Goal: Check status: Check status

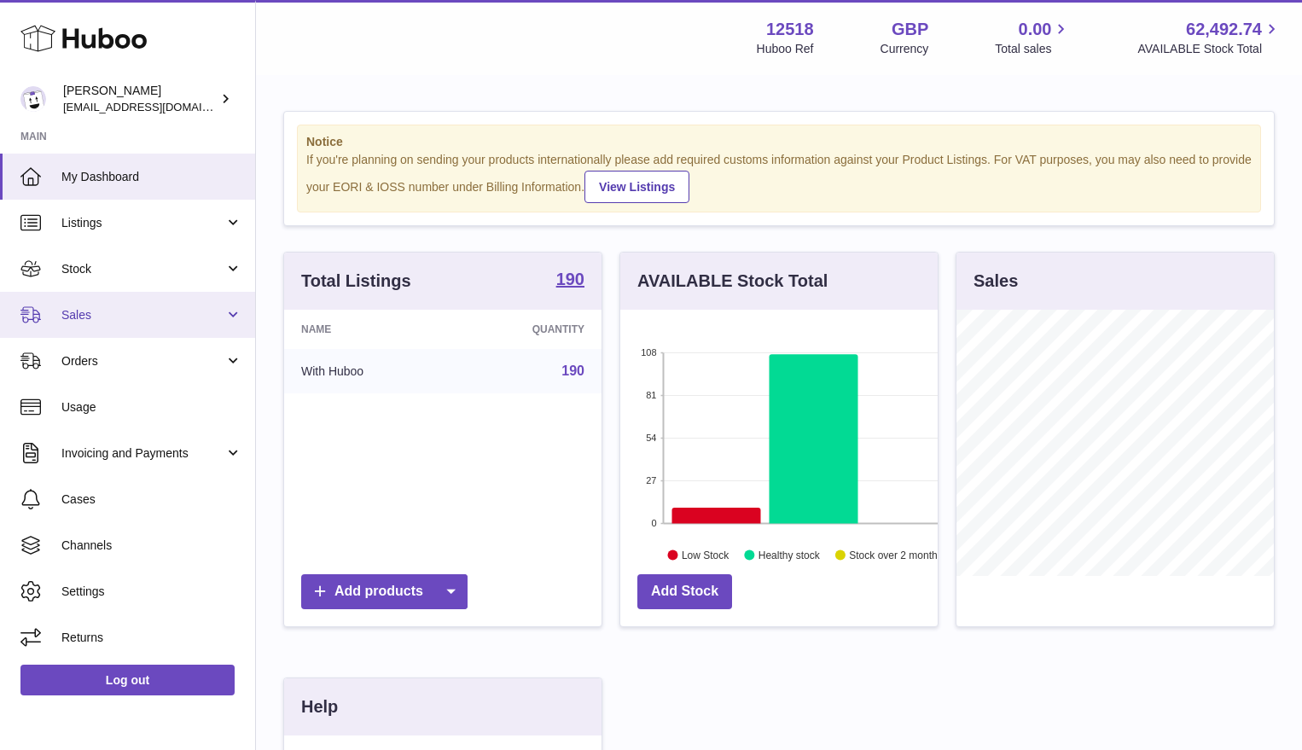
scroll to position [266, 317]
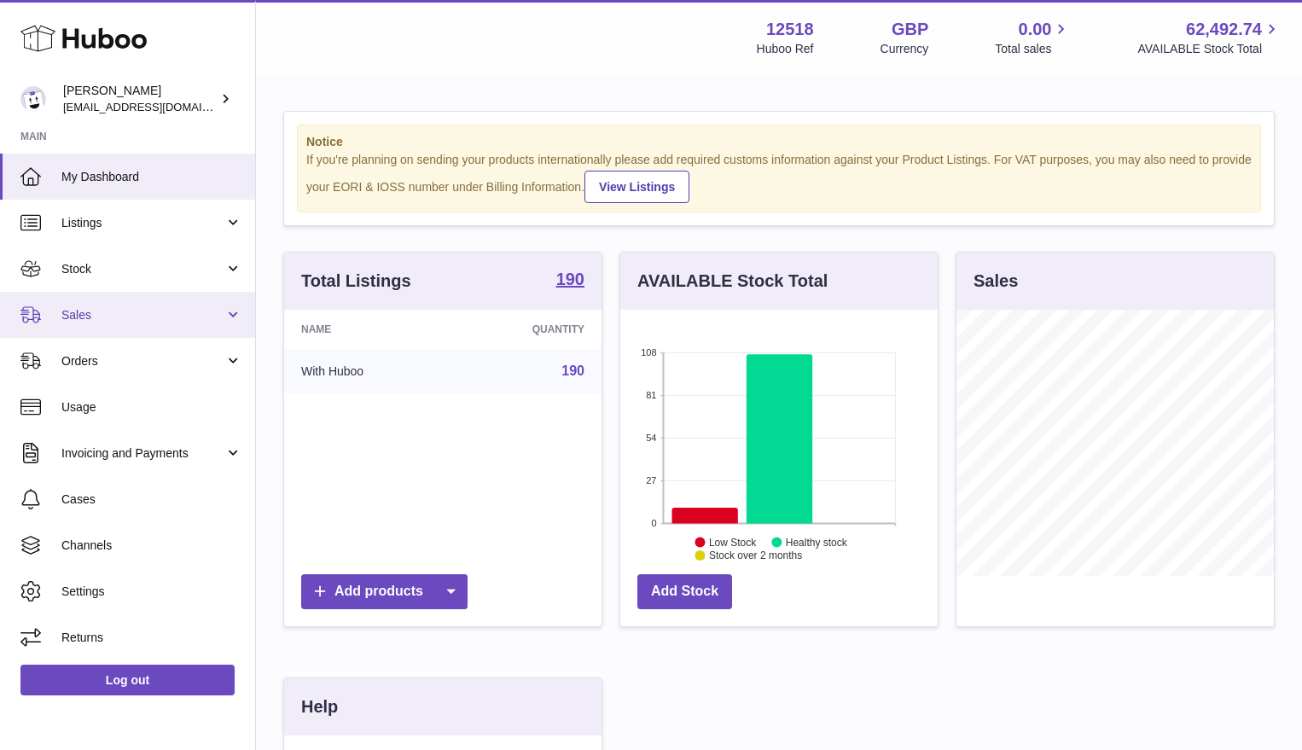
click at [93, 312] on span "Sales" at bounding box center [142, 315] width 163 height 16
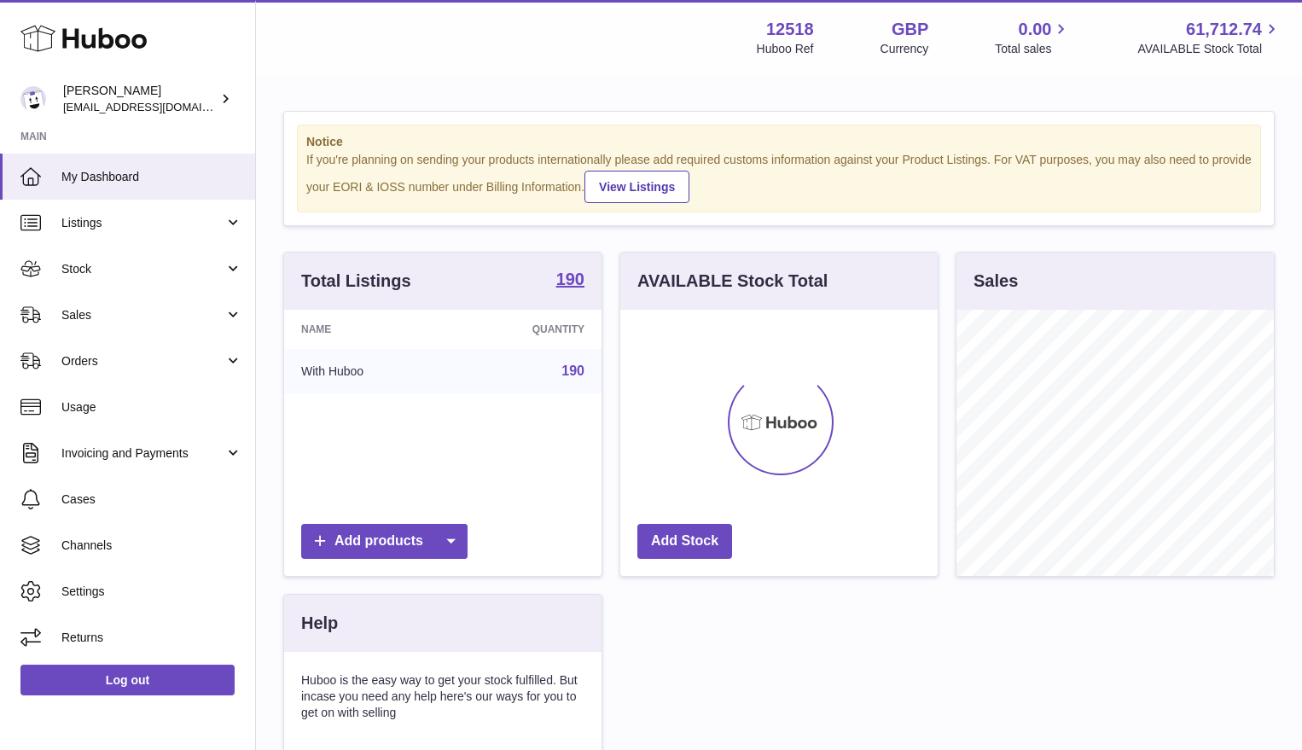
scroll to position [266, 317]
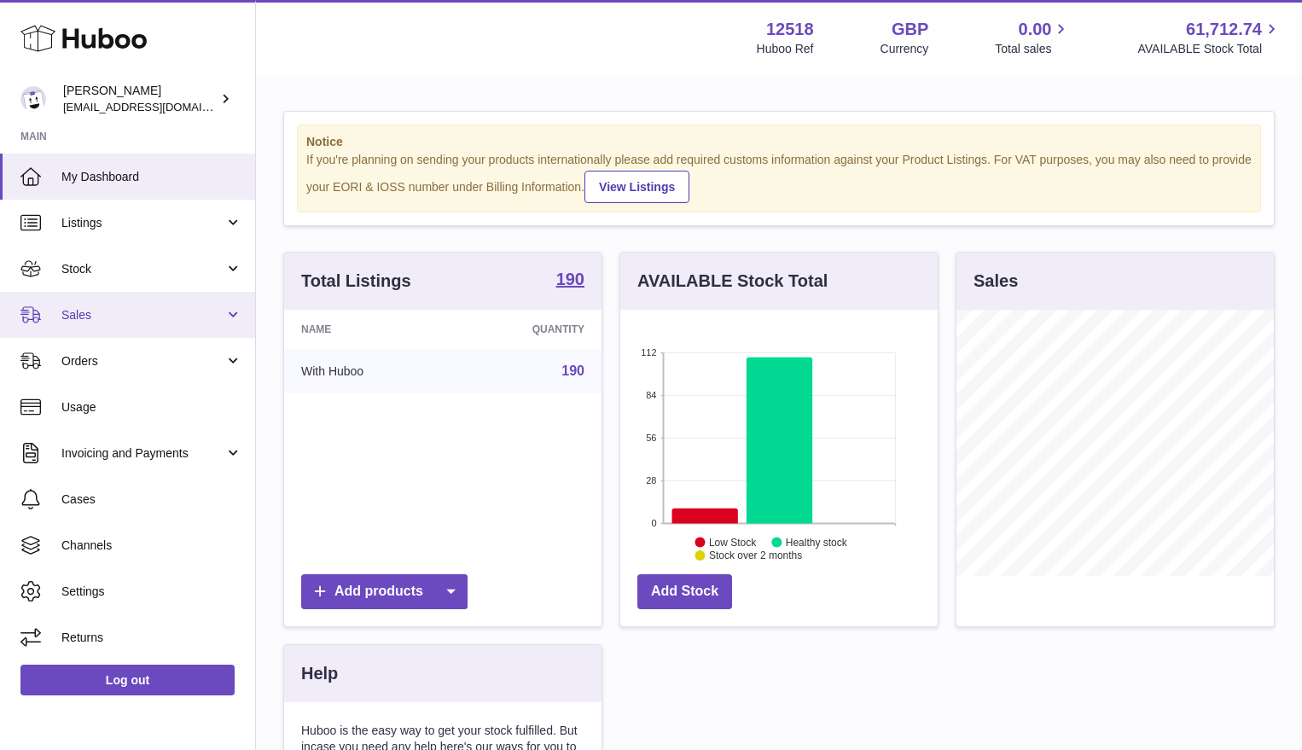
click at [84, 316] on span "Sales" at bounding box center [142, 315] width 163 height 16
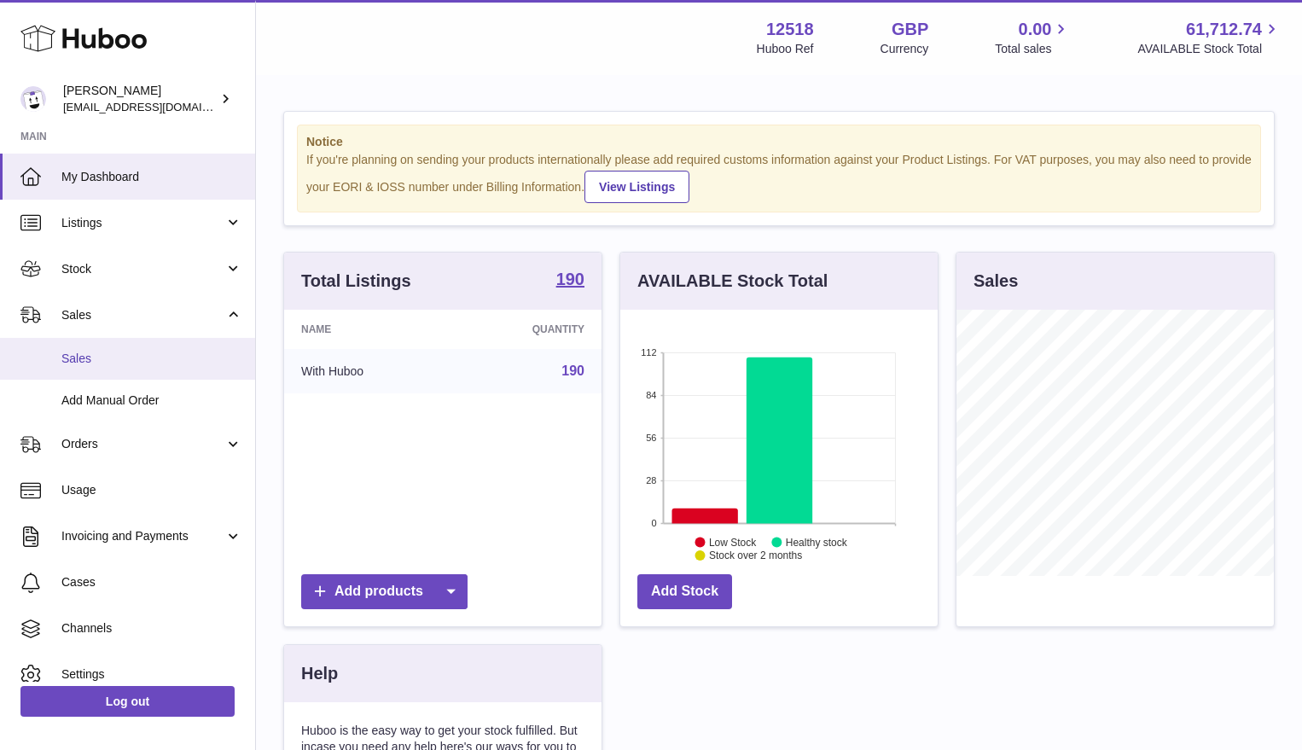
click at [86, 358] on span "Sales" at bounding box center [151, 359] width 181 height 16
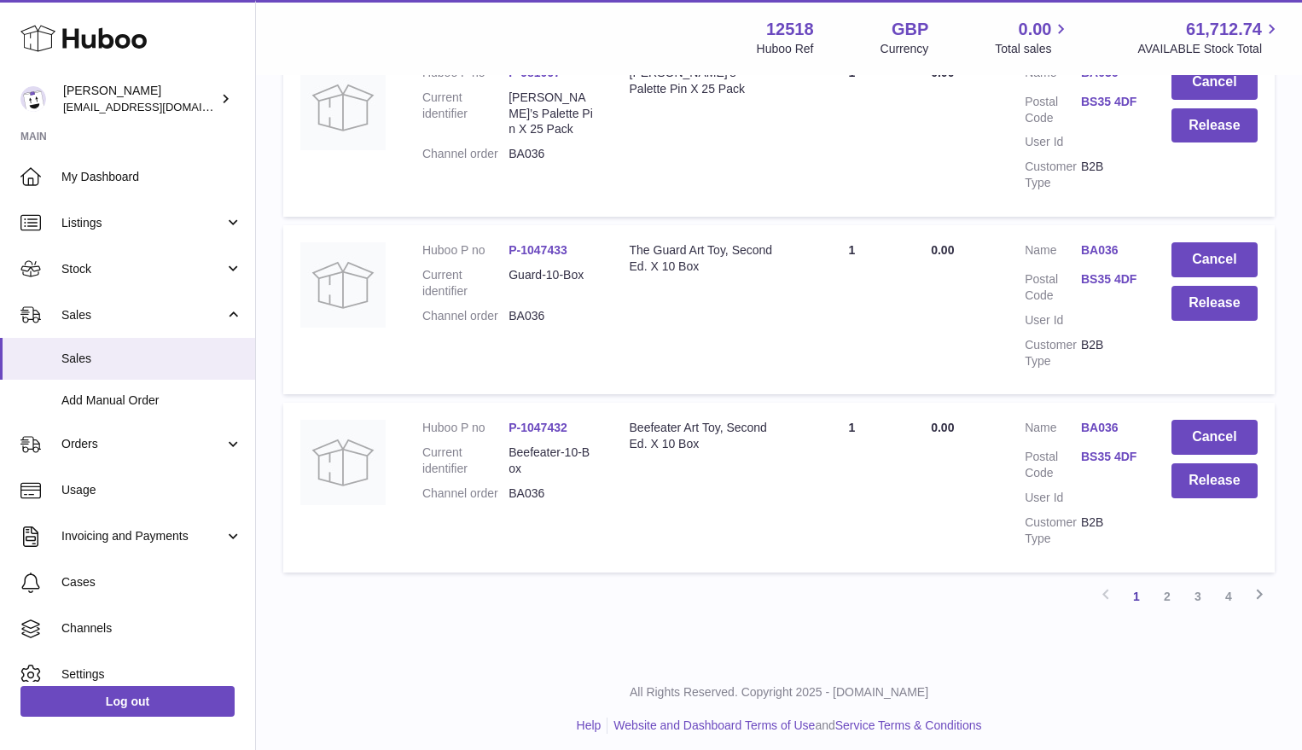
scroll to position [1635, 0]
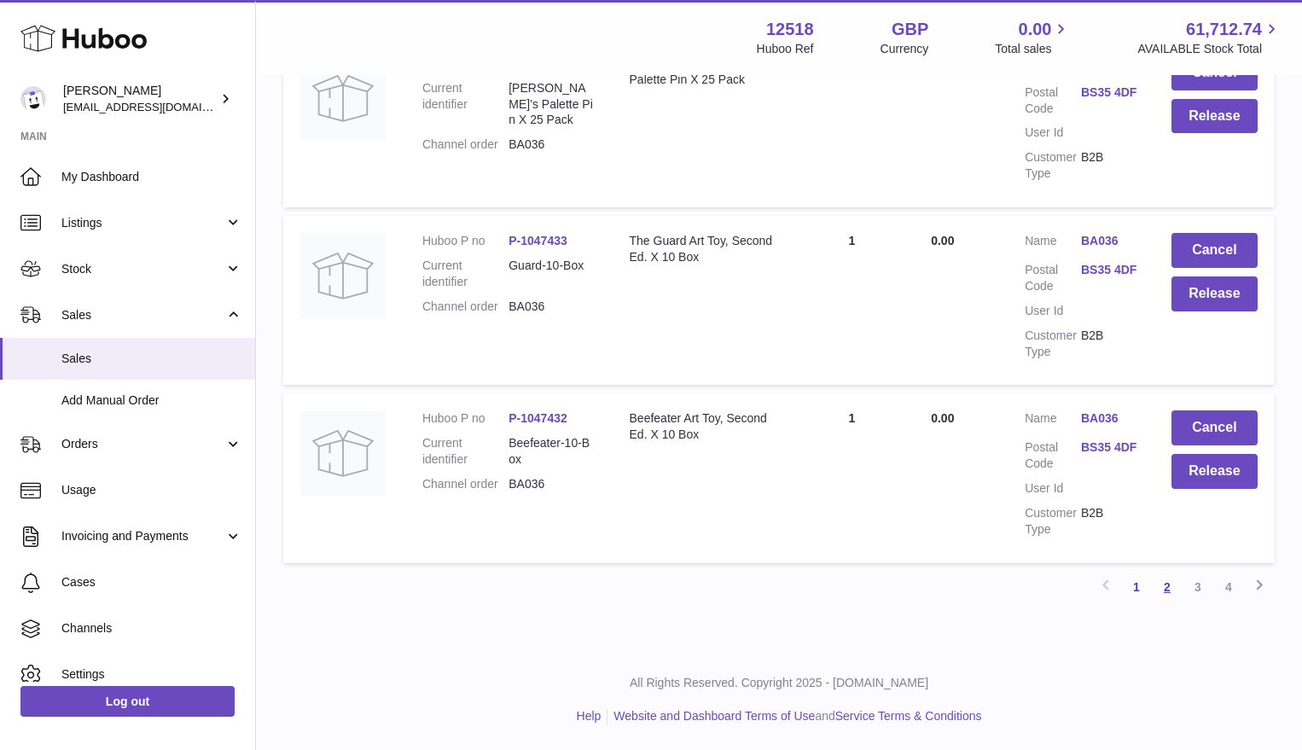
click at [1167, 584] on link "2" at bounding box center [1167, 587] width 31 height 31
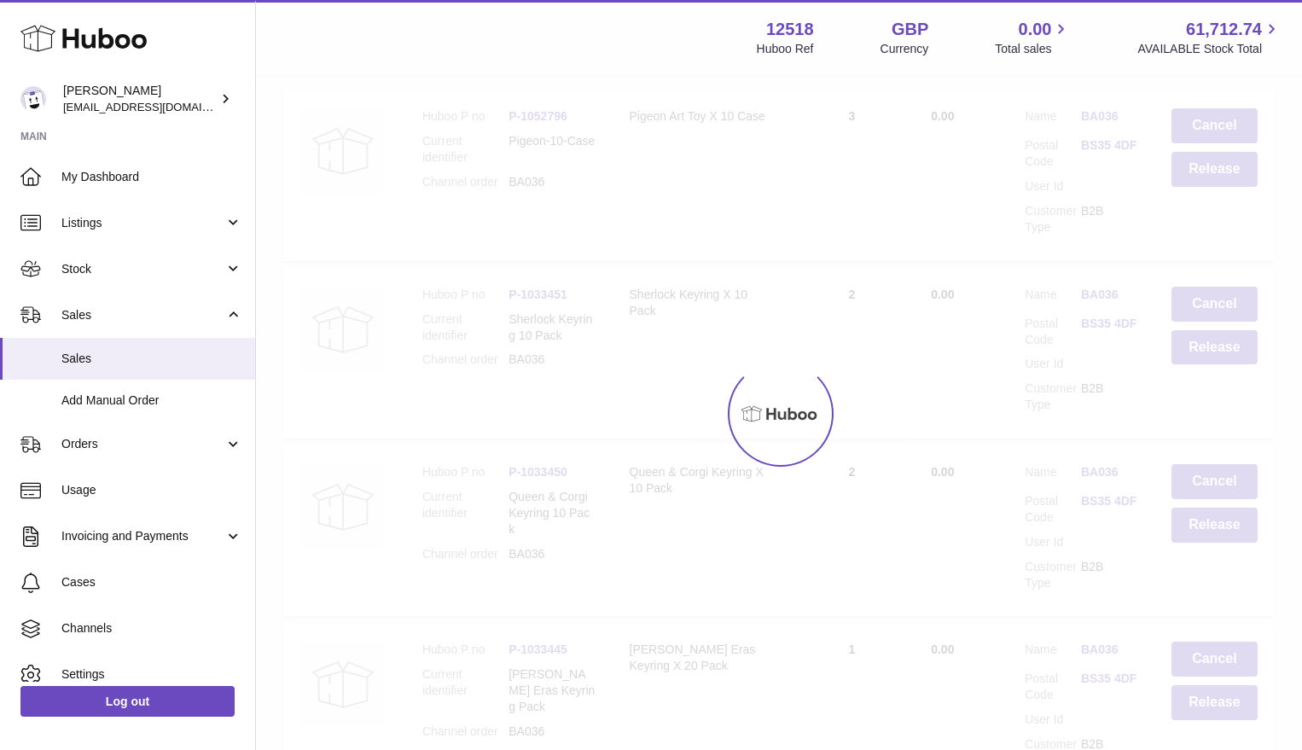
scroll to position [77, 0]
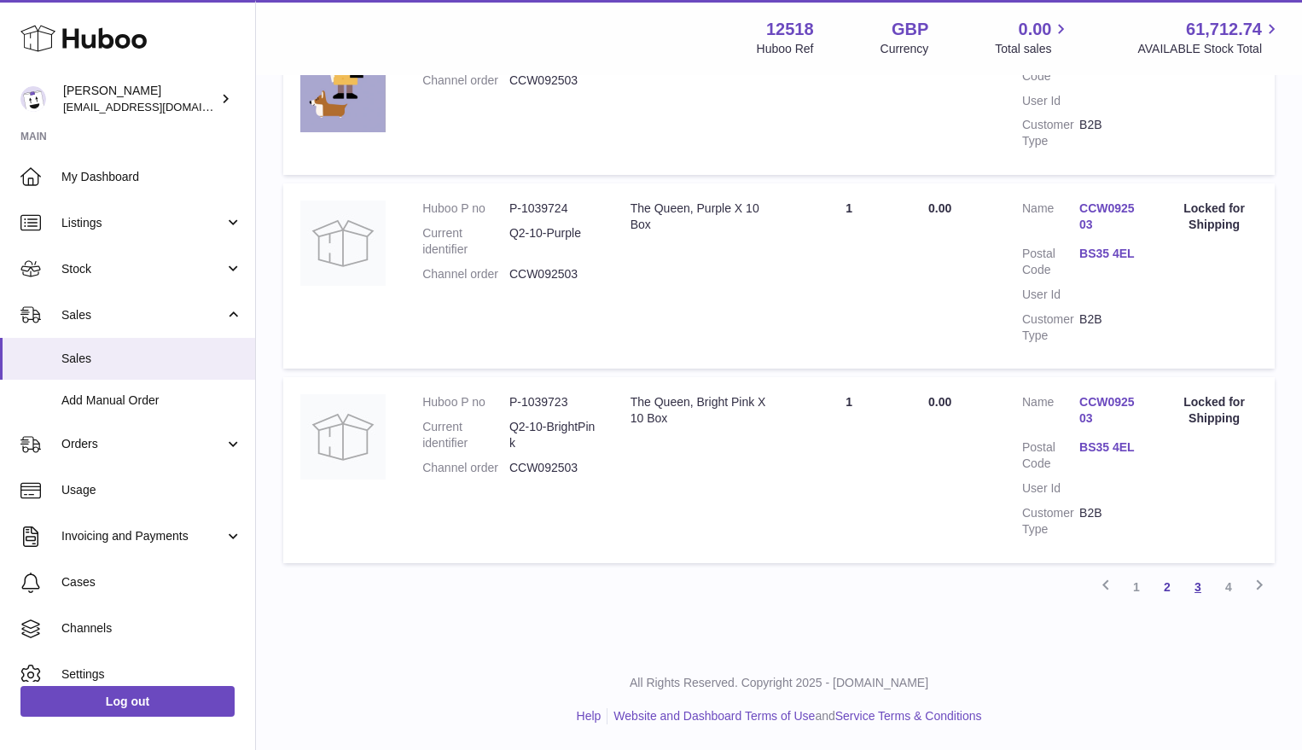
click at [1201, 590] on link "3" at bounding box center [1198, 587] width 31 height 31
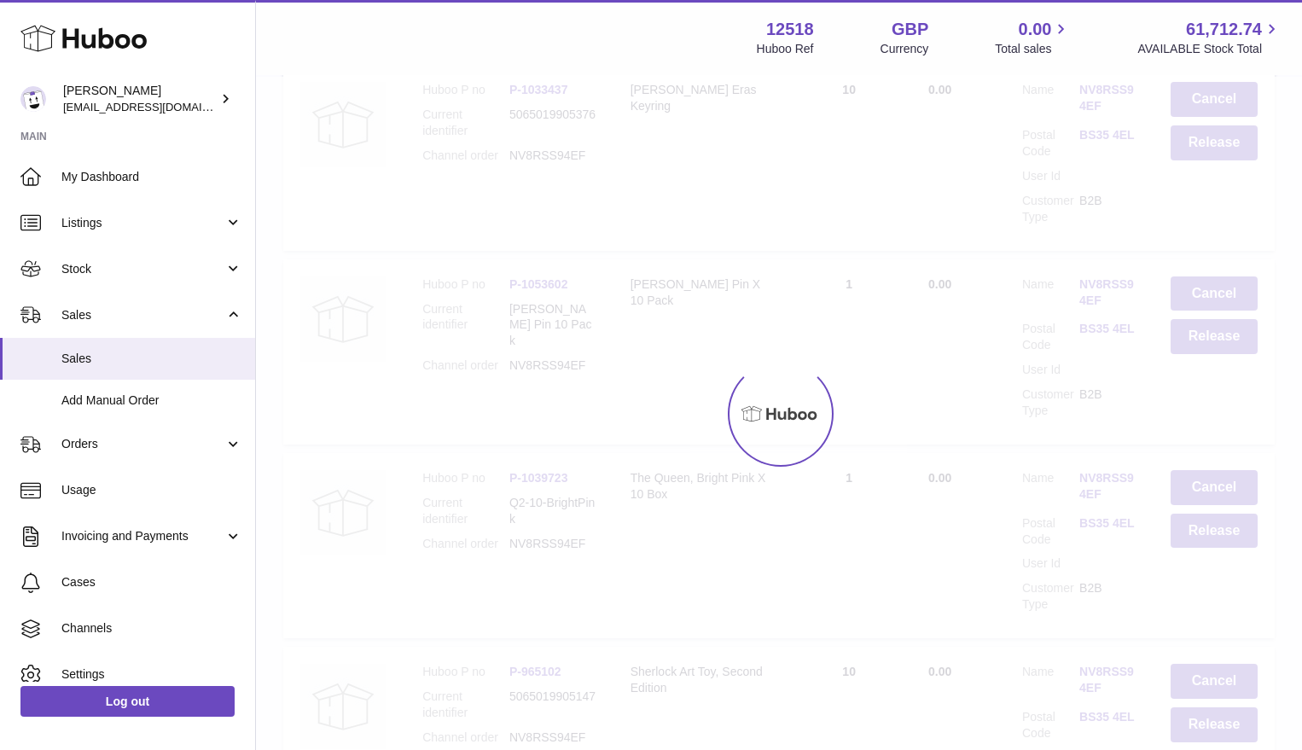
scroll to position [77, 0]
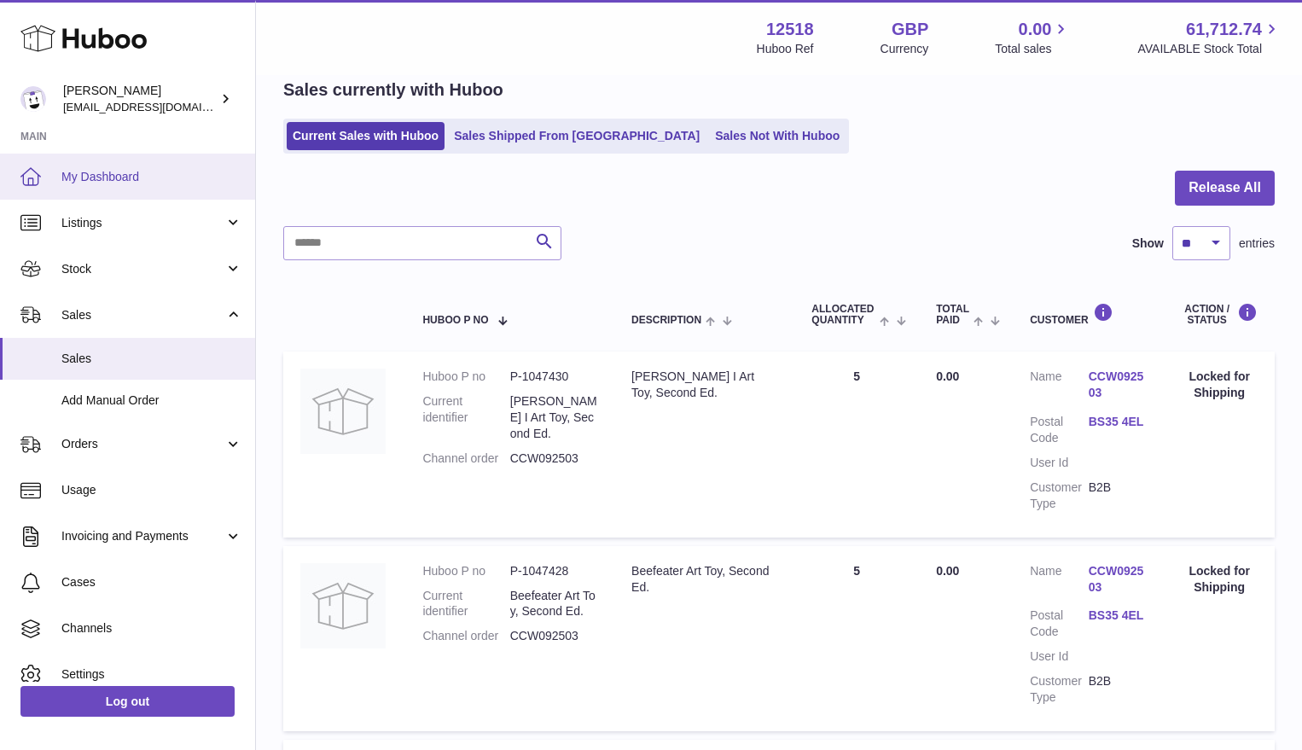
click at [106, 177] on span "My Dashboard" at bounding box center [151, 177] width 181 height 16
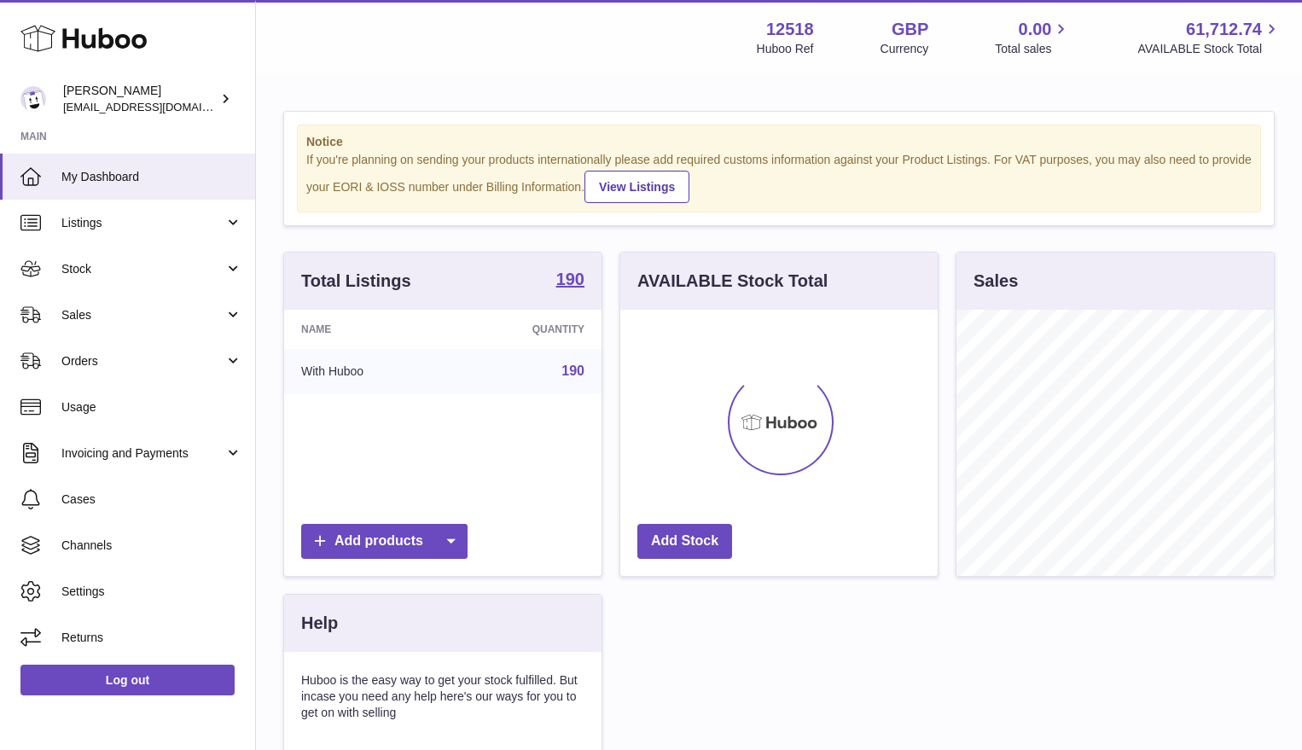
scroll to position [266, 317]
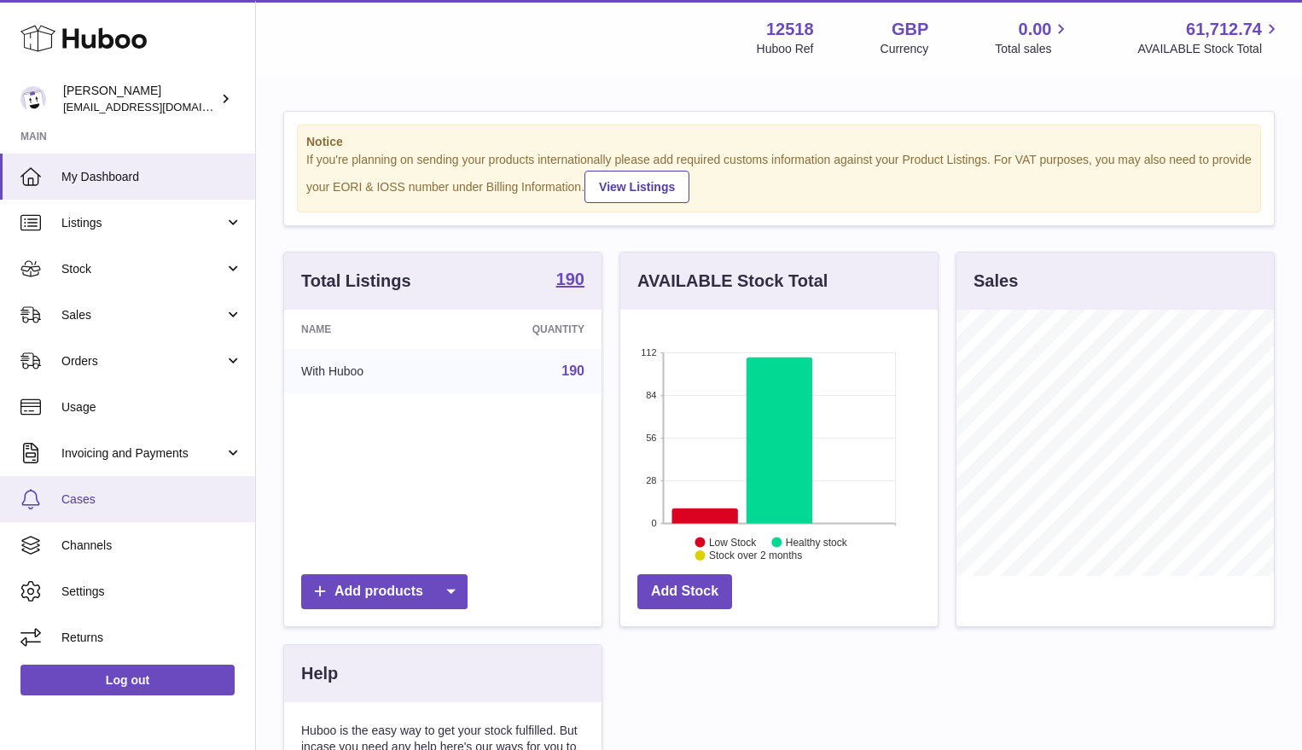
click at [76, 496] on span "Cases" at bounding box center [151, 500] width 181 height 16
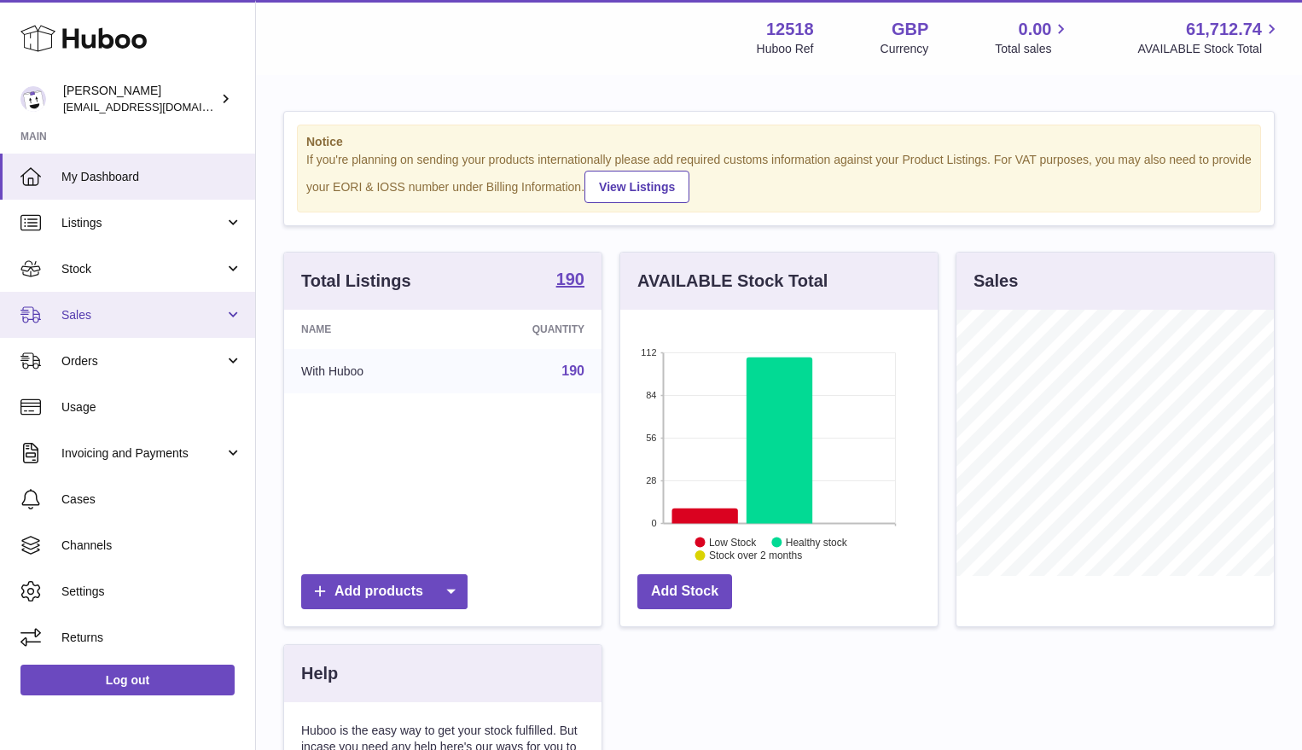
click at [104, 318] on span "Sales" at bounding box center [142, 315] width 163 height 16
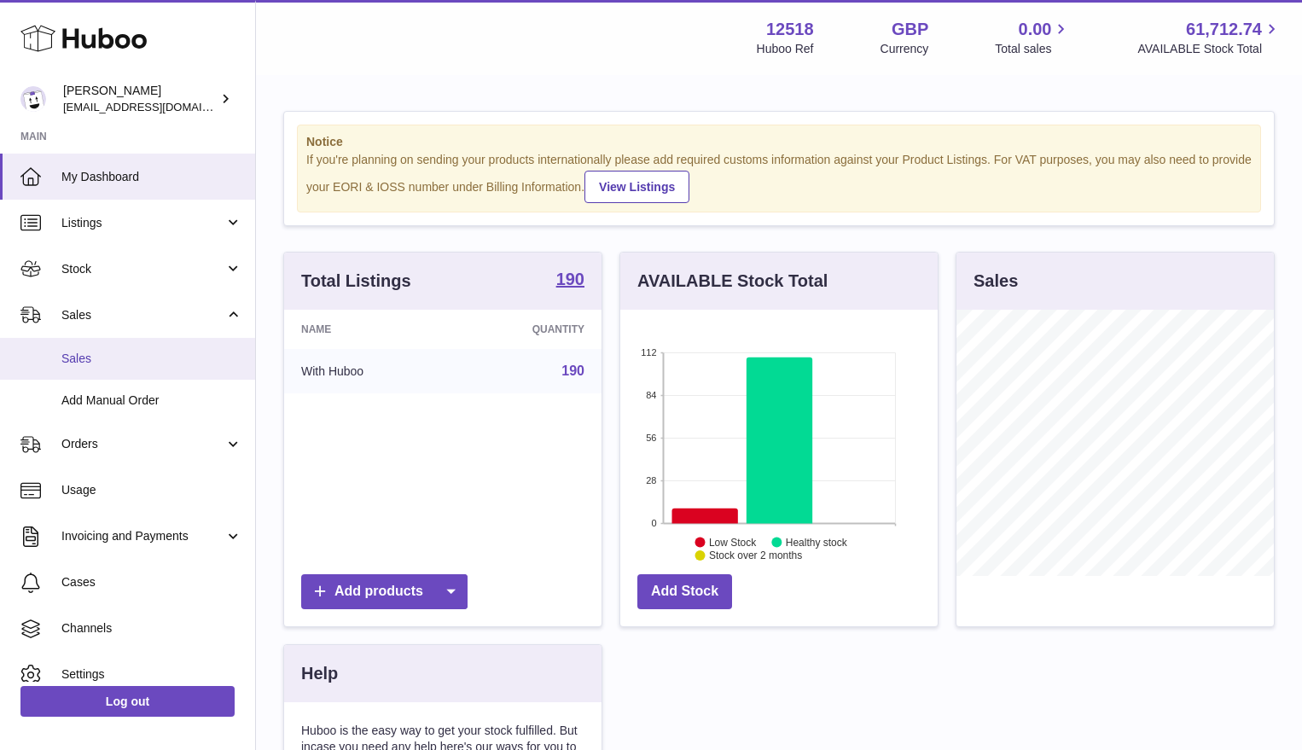
click at [86, 358] on span "Sales" at bounding box center [151, 359] width 181 height 16
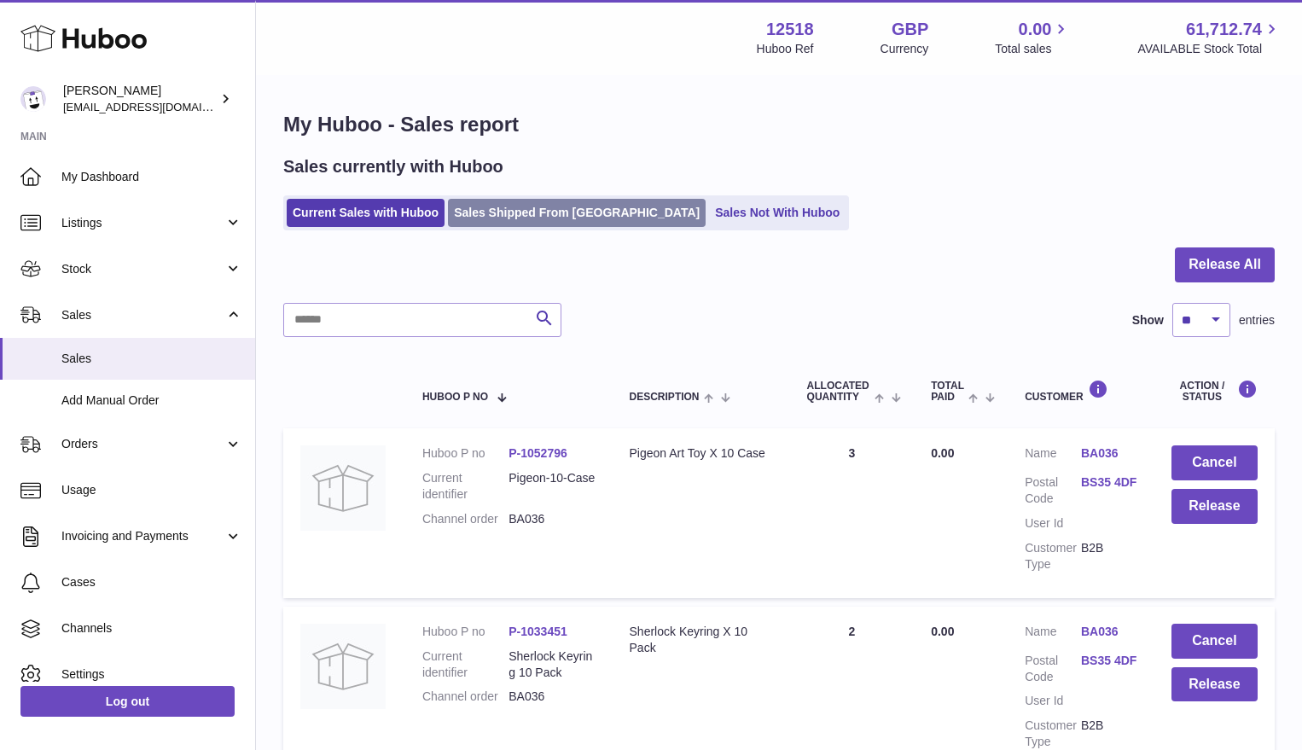
click at [557, 210] on link "Sales Shipped From Huboo" at bounding box center [577, 213] width 258 height 28
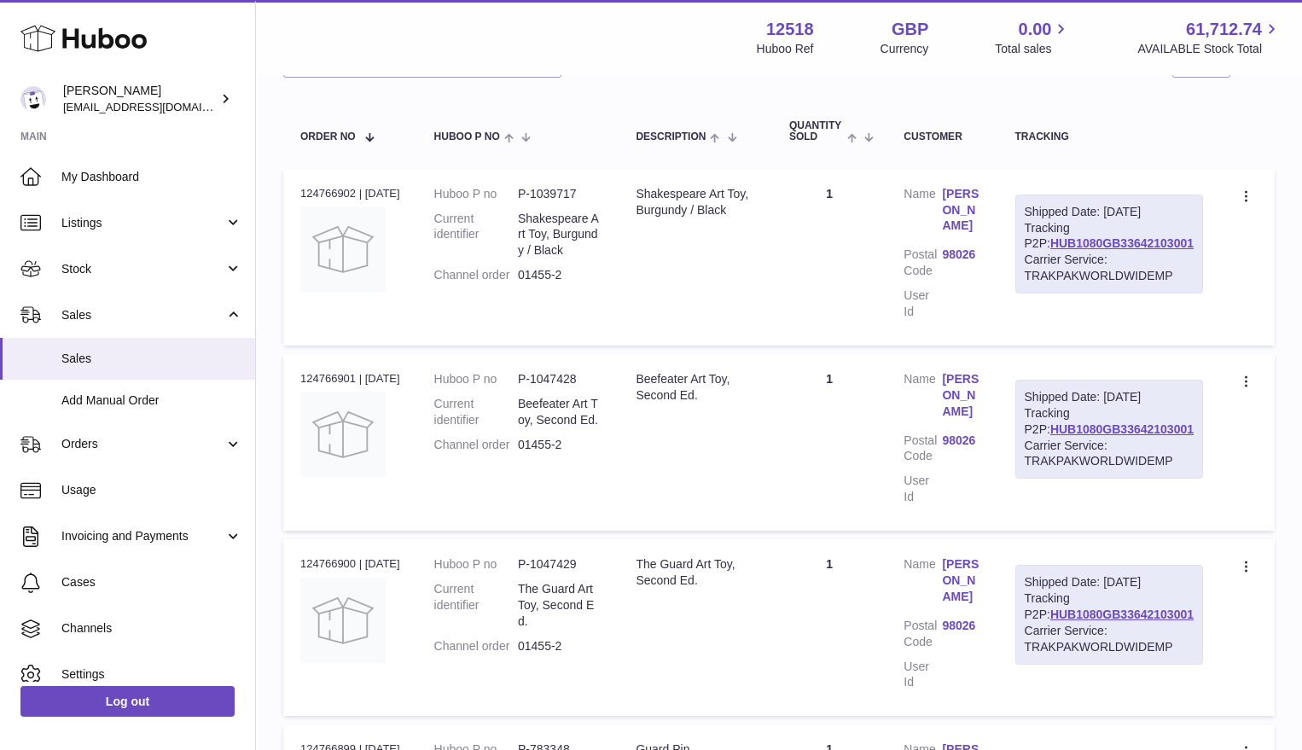
scroll to position [242, 0]
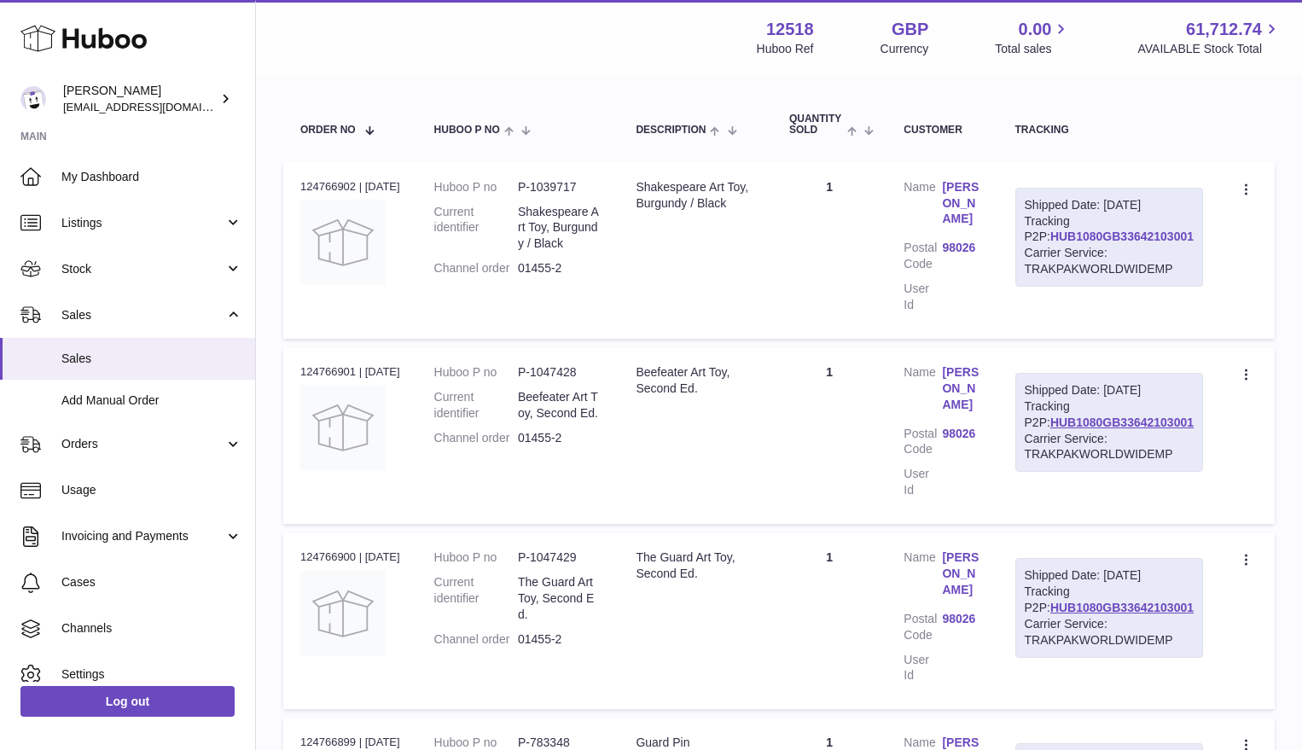
click at [1166, 243] on link "HUB1080GB33642103001" at bounding box center [1121, 237] width 143 height 14
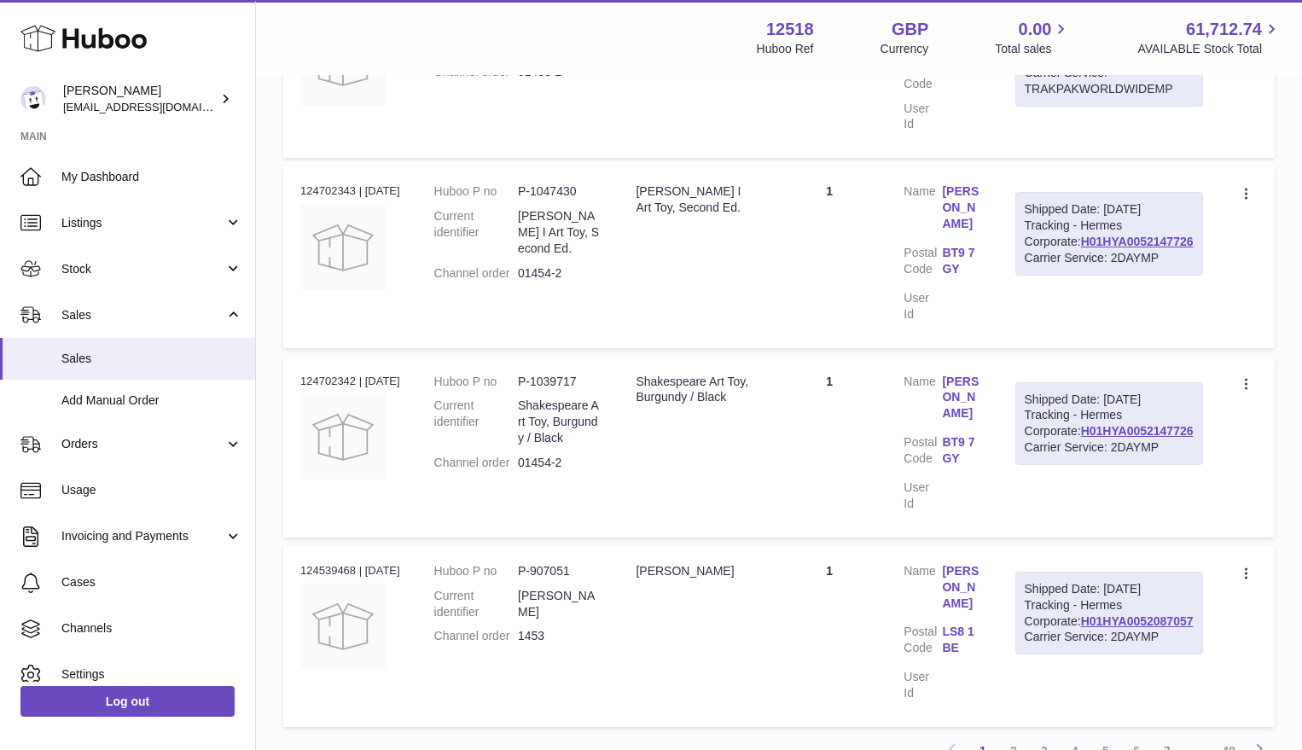
scroll to position [1579, 0]
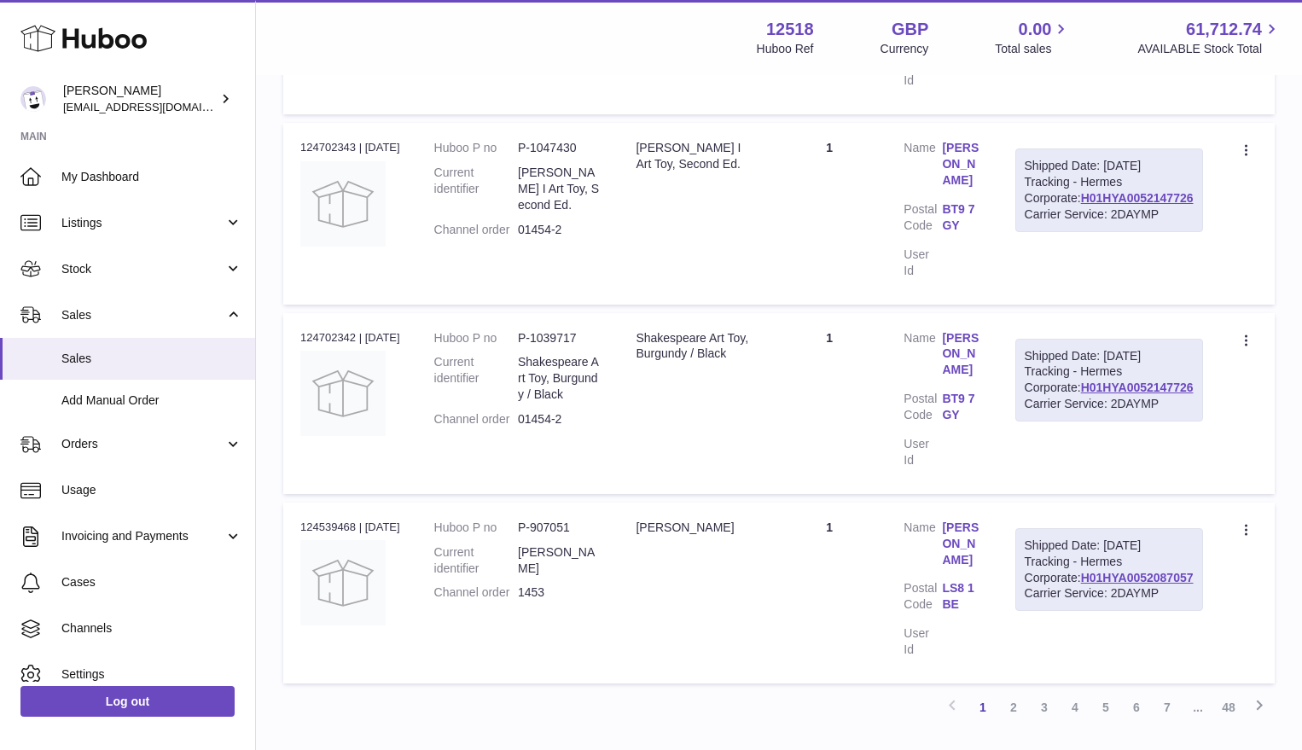
click at [1016, 692] on link "2" at bounding box center [1013, 707] width 31 height 31
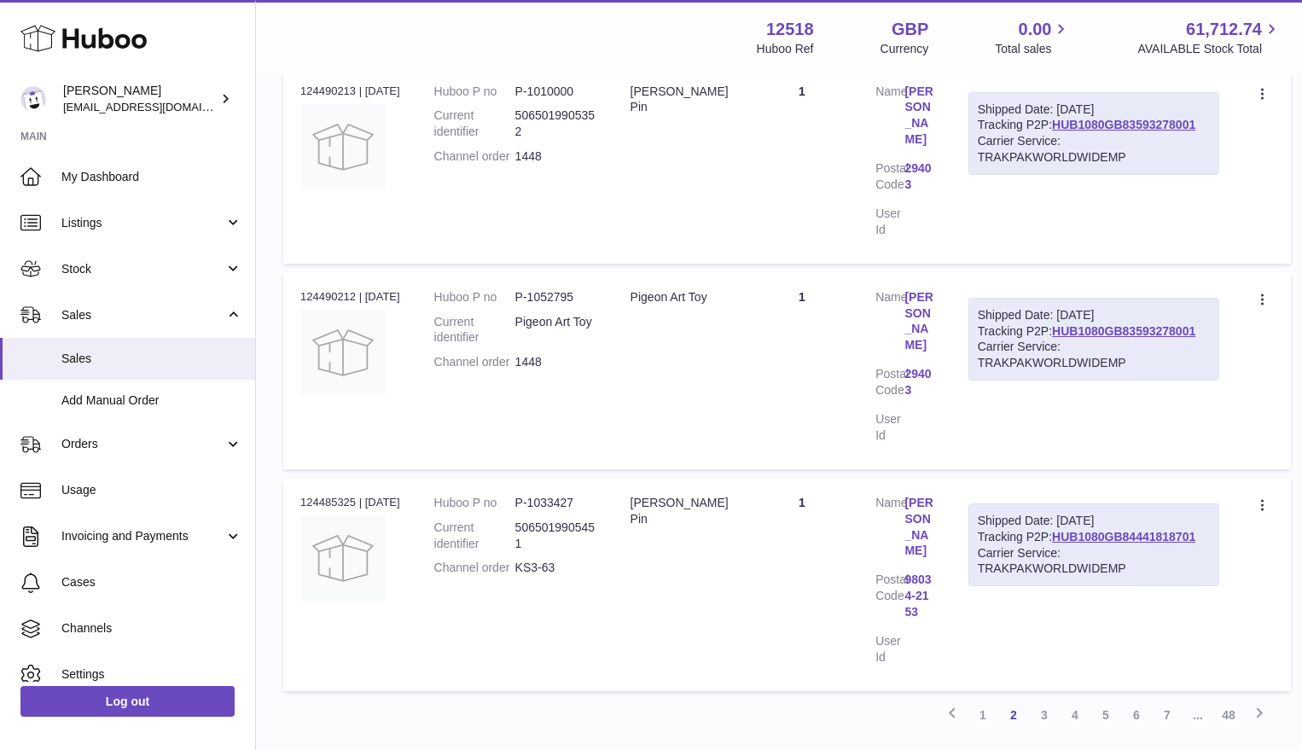
scroll to position [1794, 0]
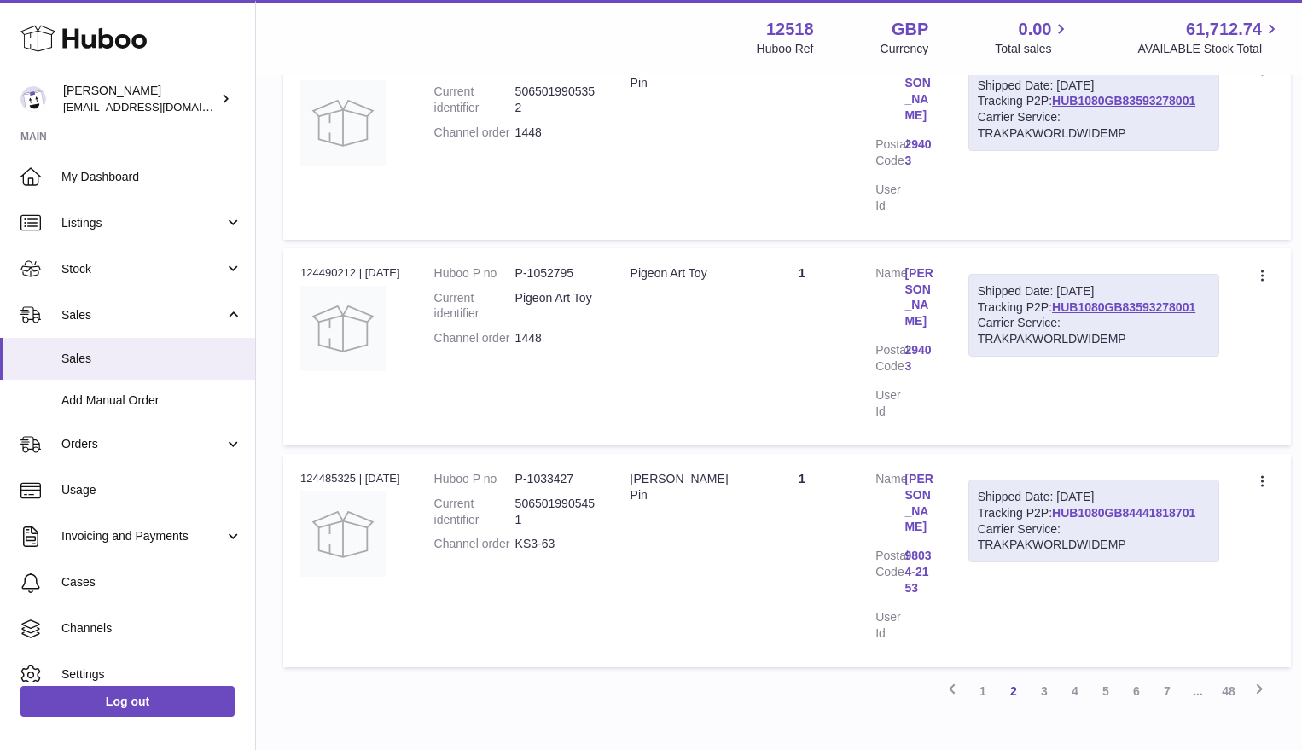
click at [1117, 506] on link "HUB1080GB84441818701" at bounding box center [1123, 513] width 143 height 14
click at [98, 494] on span "Usage" at bounding box center [151, 490] width 181 height 16
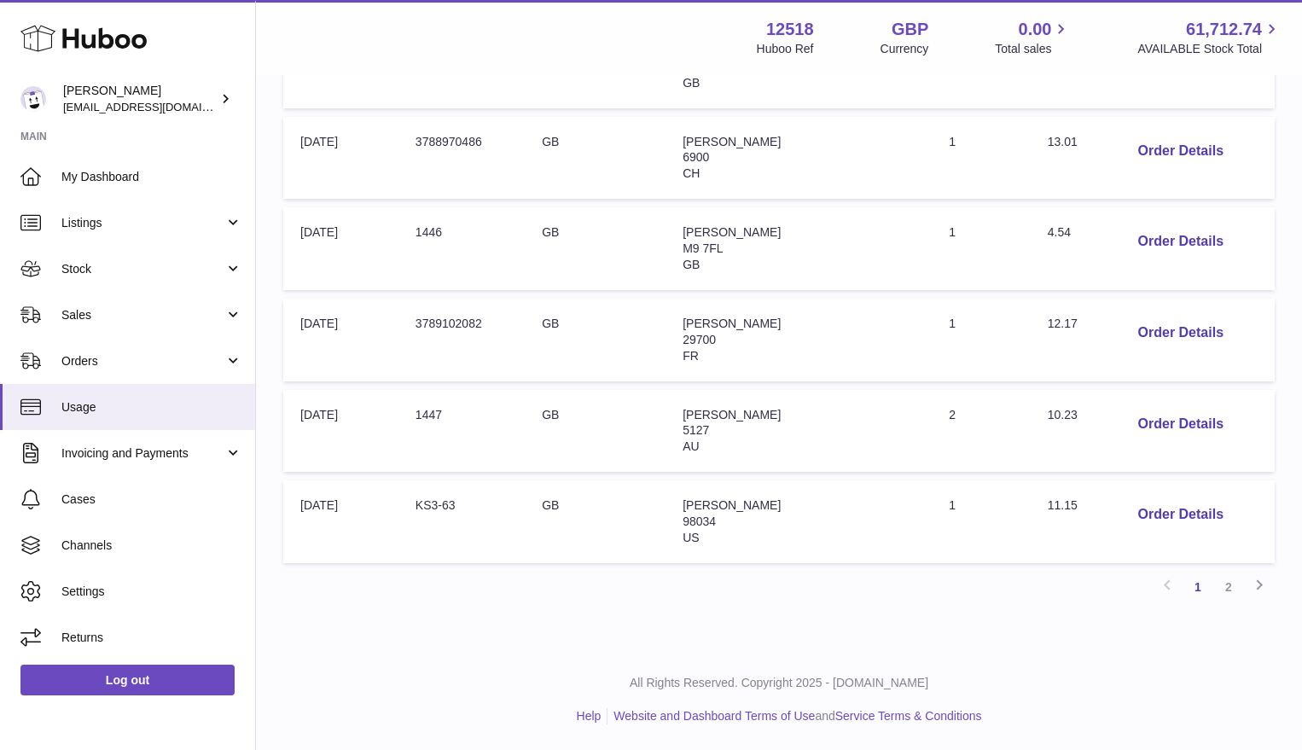
click at [1236, 588] on link "2" at bounding box center [1228, 587] width 31 height 31
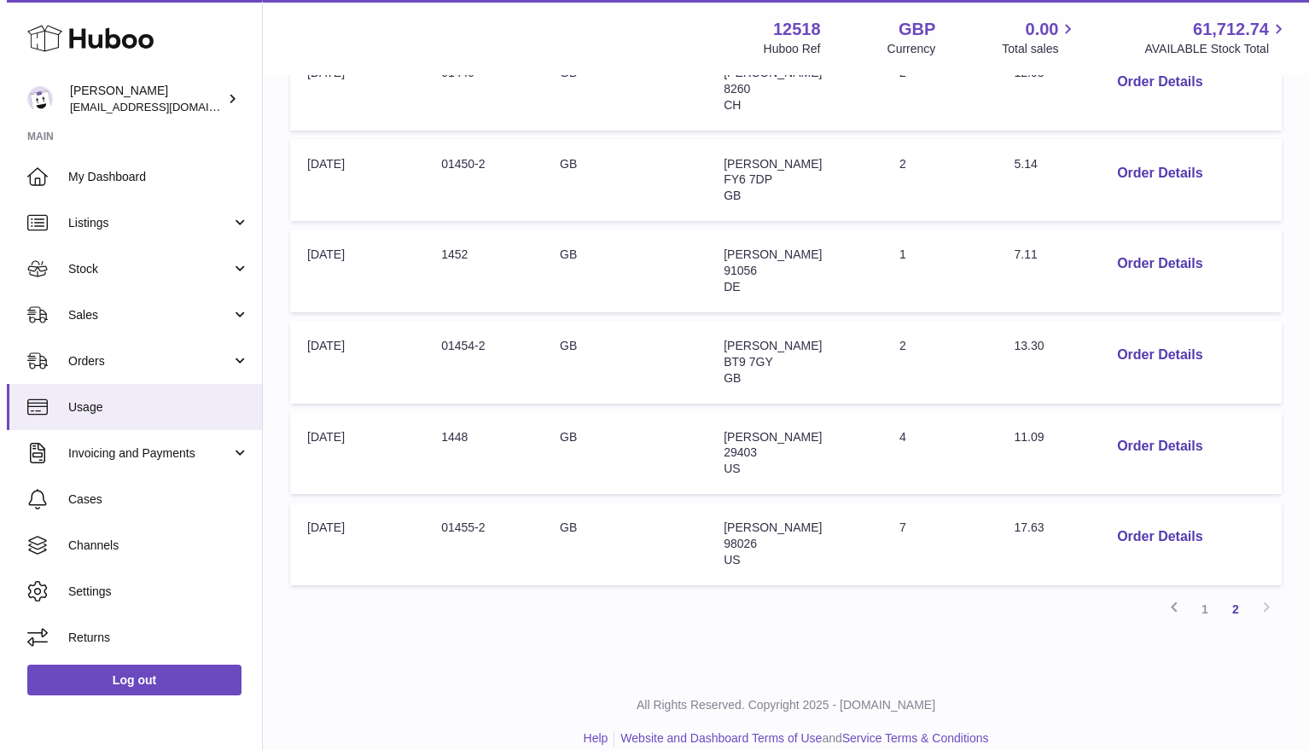
scroll to position [474, 0]
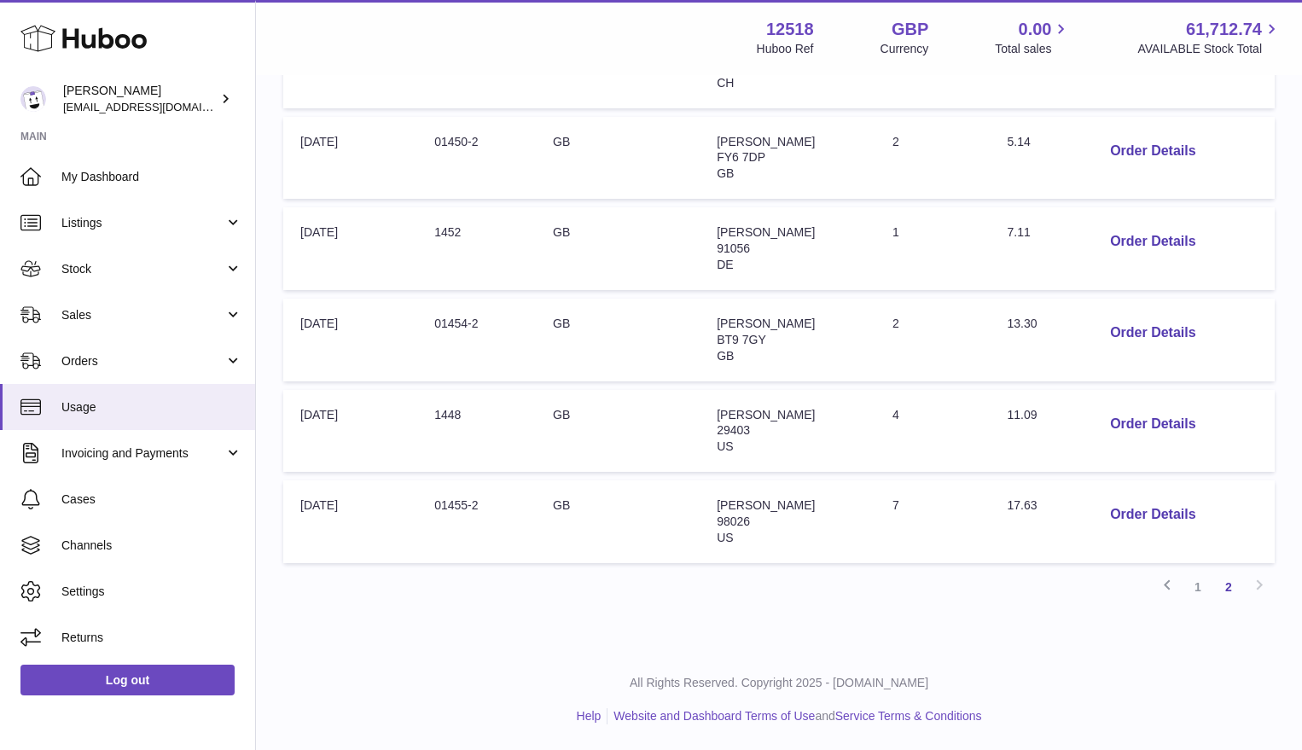
click at [508, 608] on div "My Huboo - Billing report Current Month CSV Download Search Total : £ 278.08 (E…" at bounding box center [779, 126] width 1046 height 1046
click at [122, 355] on span "Orders" at bounding box center [142, 361] width 163 height 16
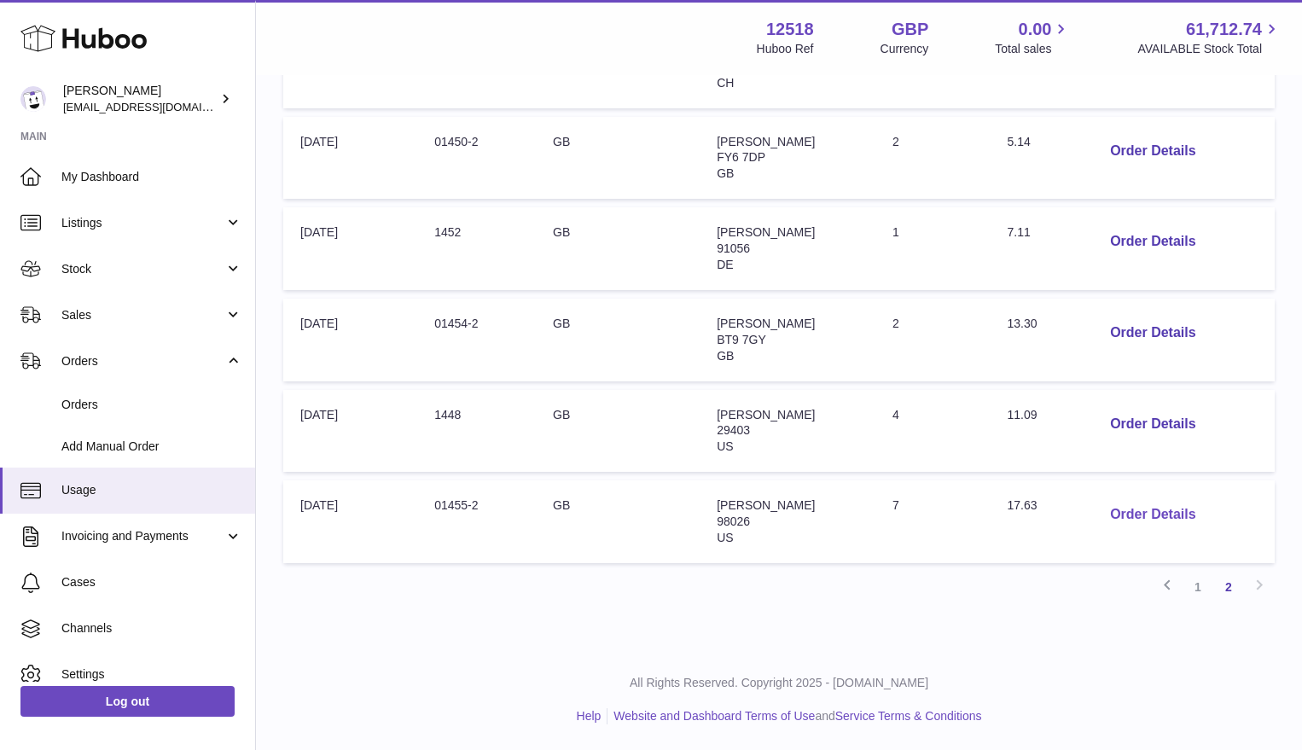
click at [1148, 514] on button "Order Details" at bounding box center [1153, 514] width 113 height 35
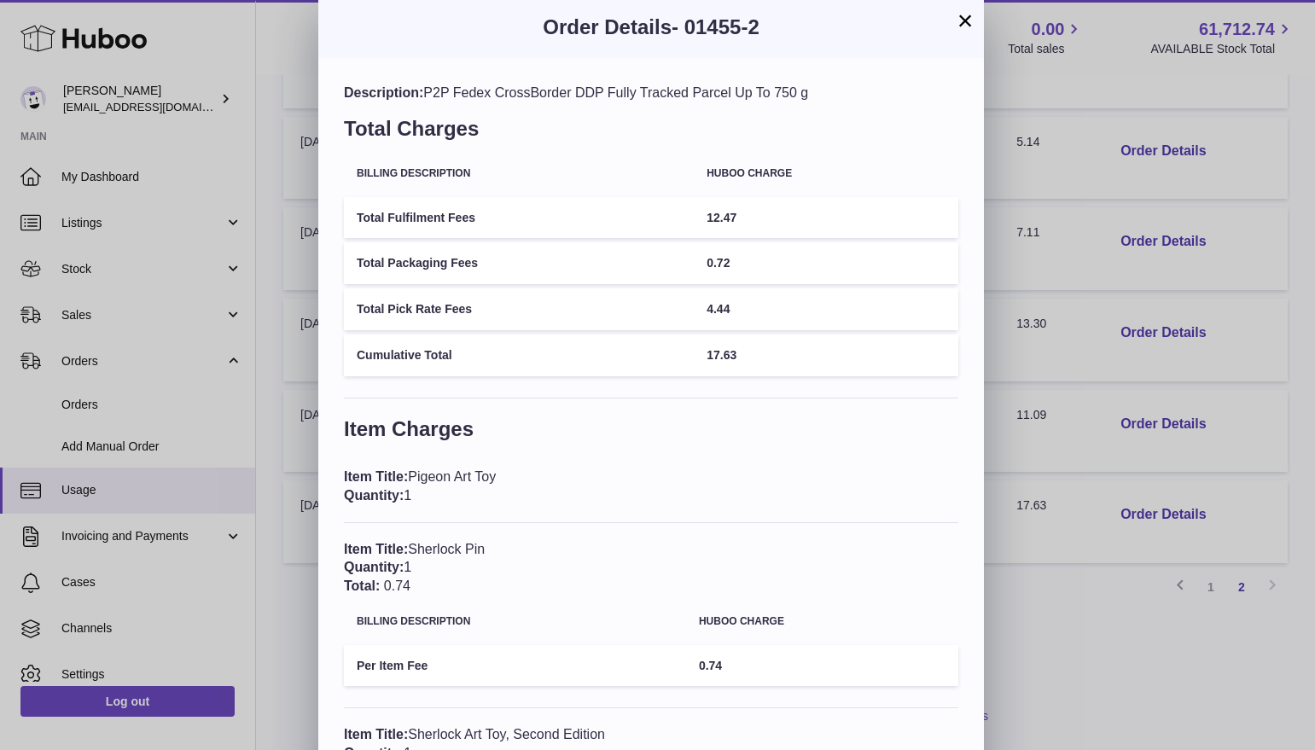
scroll to position [0, 0]
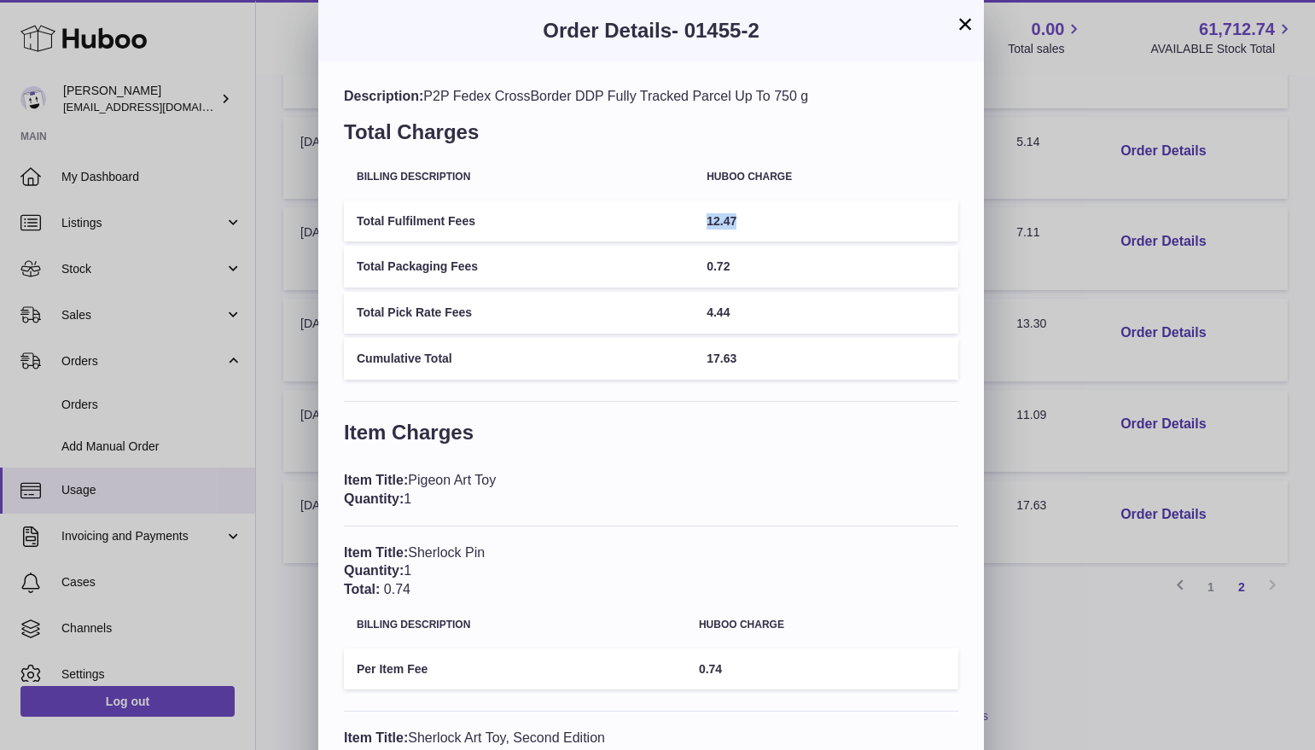
drag, startPoint x: 781, startPoint y: 238, endPoint x: 711, endPoint y: 243, distance: 70.2
click at [695, 230] on td "12.47" at bounding box center [826, 222] width 265 height 42
click at [963, 25] on button "×" at bounding box center [965, 24] width 20 height 20
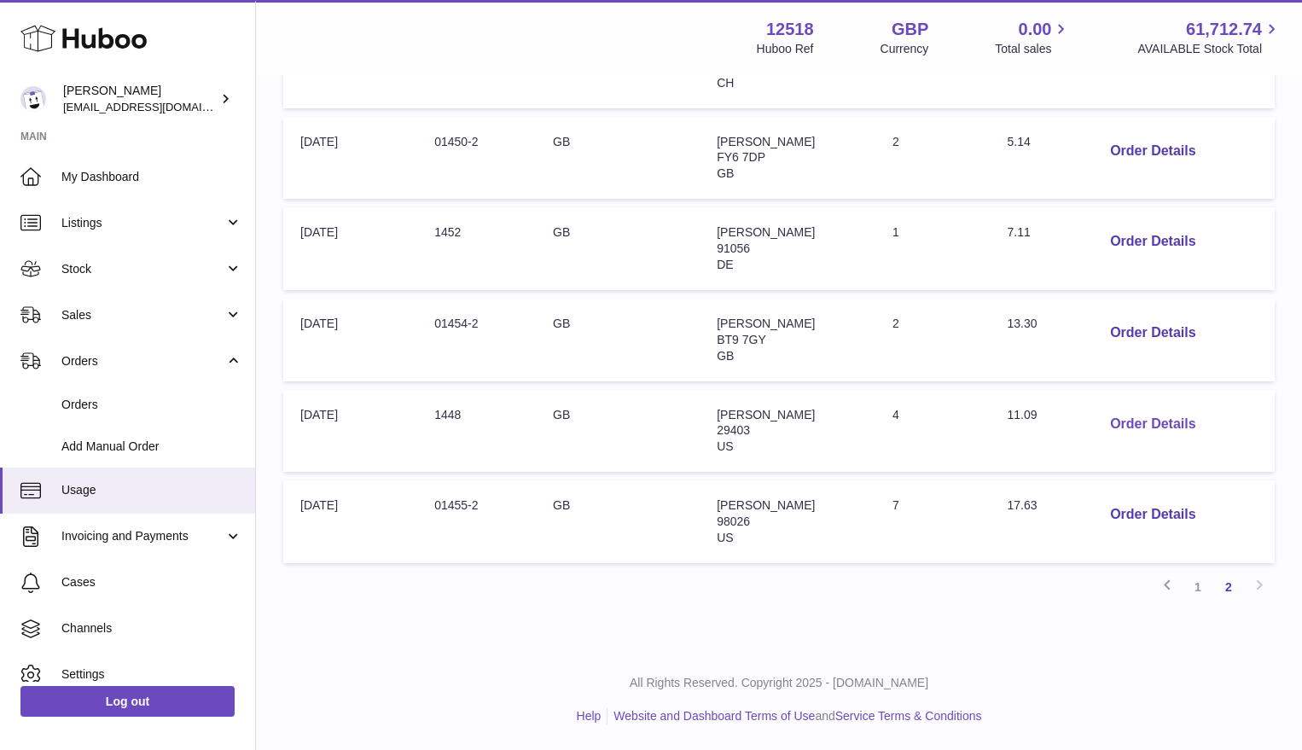
click at [1143, 426] on button "Order Details" at bounding box center [1153, 424] width 113 height 35
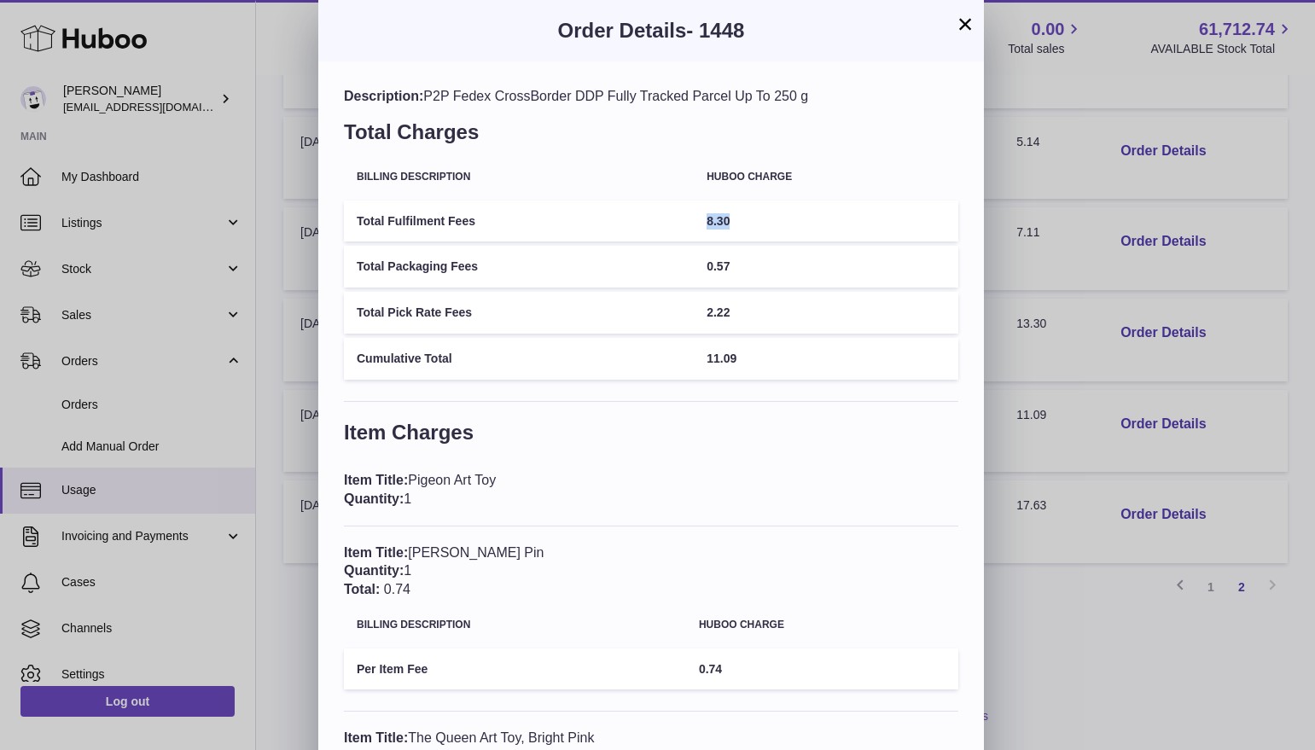
drag, startPoint x: 741, startPoint y: 218, endPoint x: 684, endPoint y: 214, distance: 57.3
click at [684, 214] on tr "Total Fulfilment Fees 8.30" at bounding box center [651, 222] width 614 height 42
click at [963, 26] on button "×" at bounding box center [965, 24] width 20 height 20
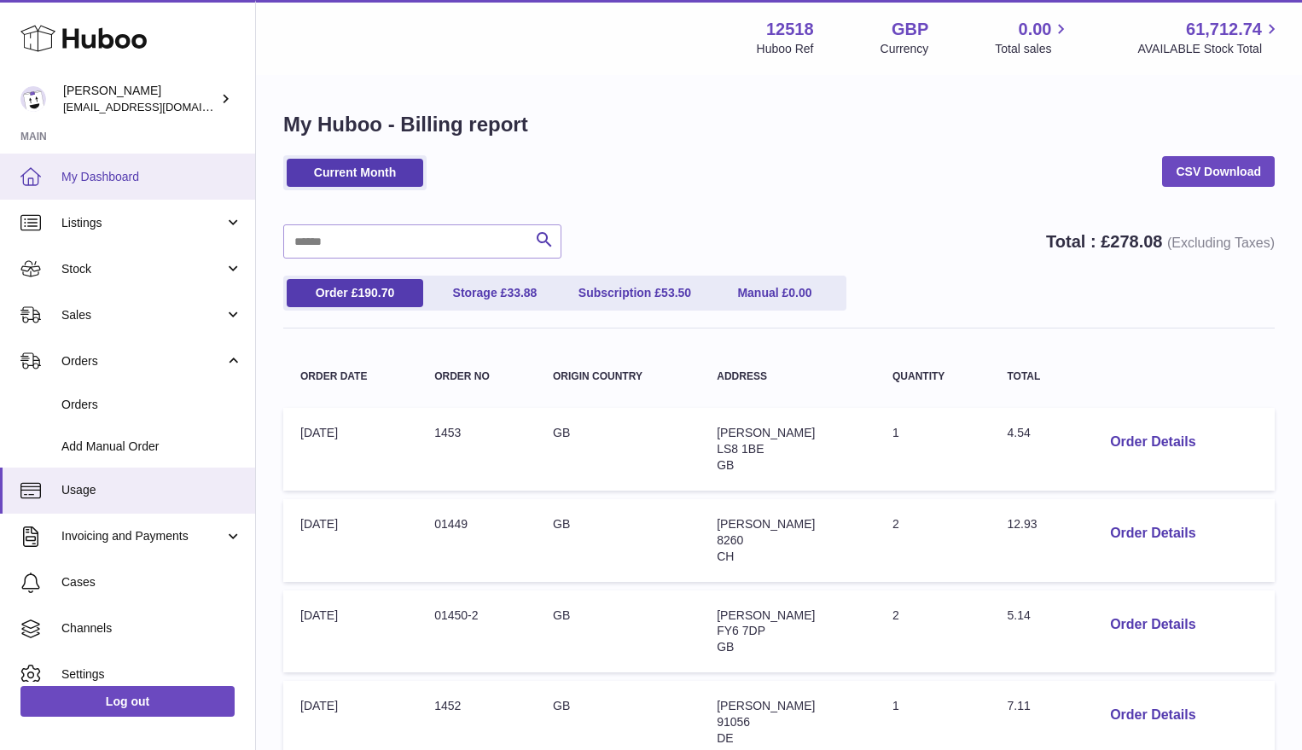
click at [72, 177] on span "My Dashboard" at bounding box center [151, 177] width 181 height 16
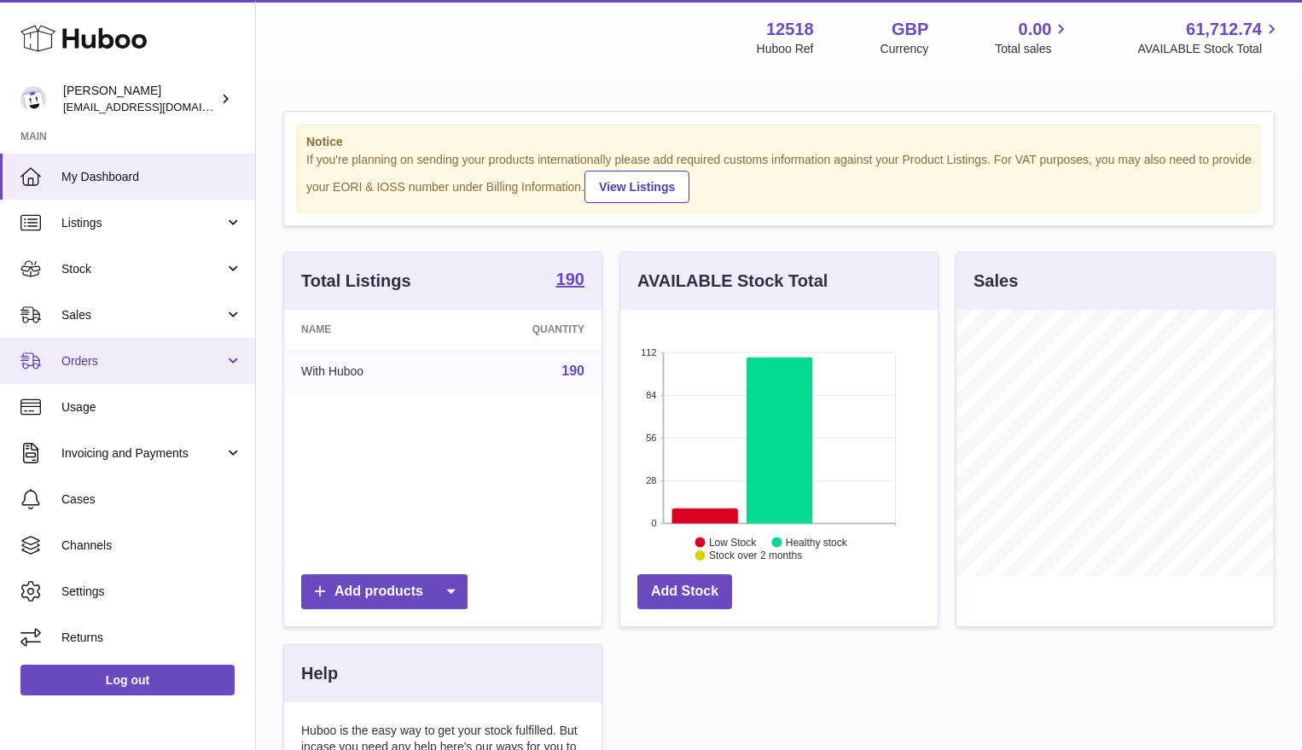
scroll to position [266, 317]
